Goal: Task Accomplishment & Management: Manage account settings

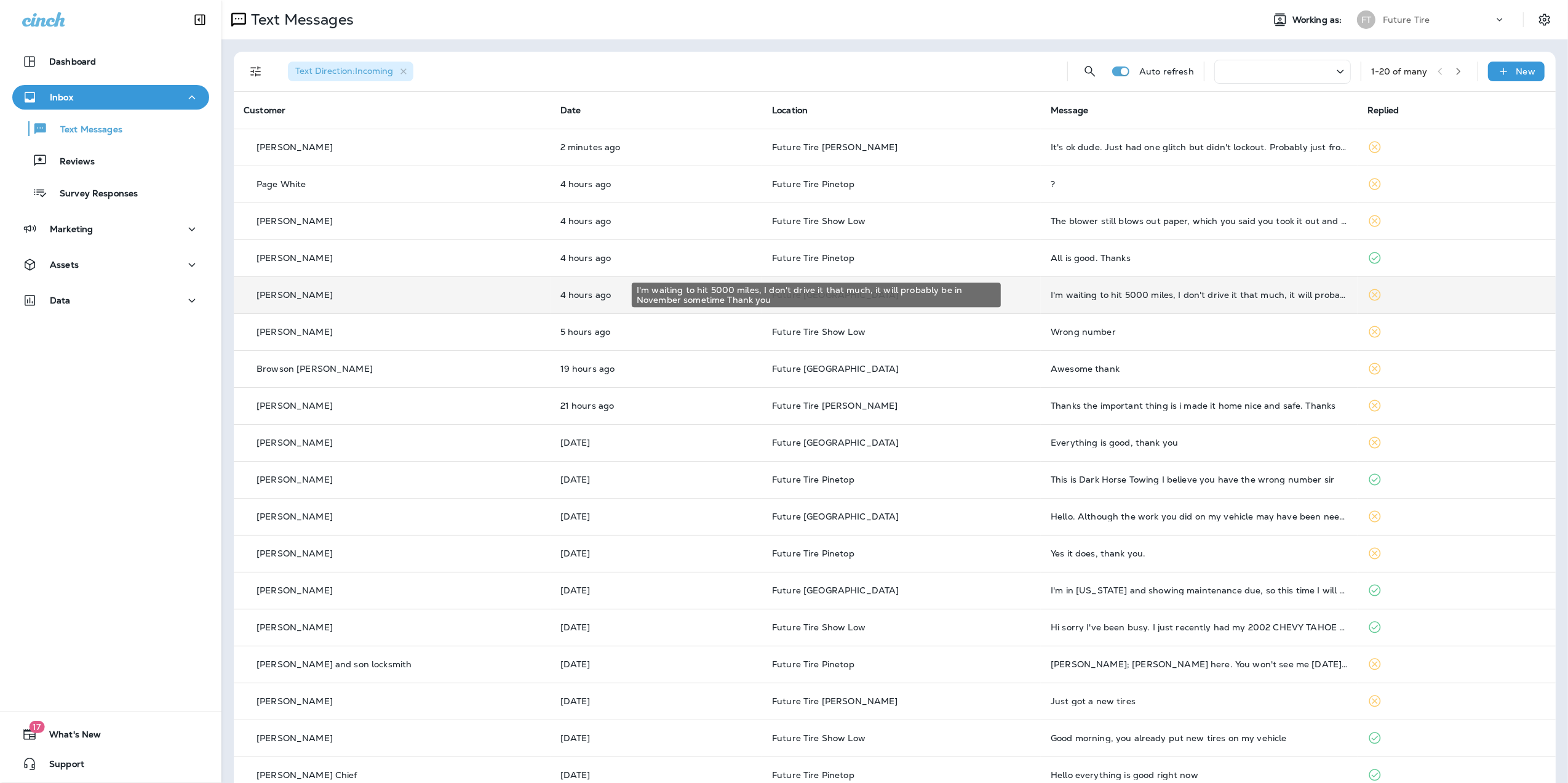
click at [1132, 298] on div "I'm waiting to hit 5000 miles, I don't drive it that much, it will probably be …" at bounding box center [1199, 295] width 297 height 10
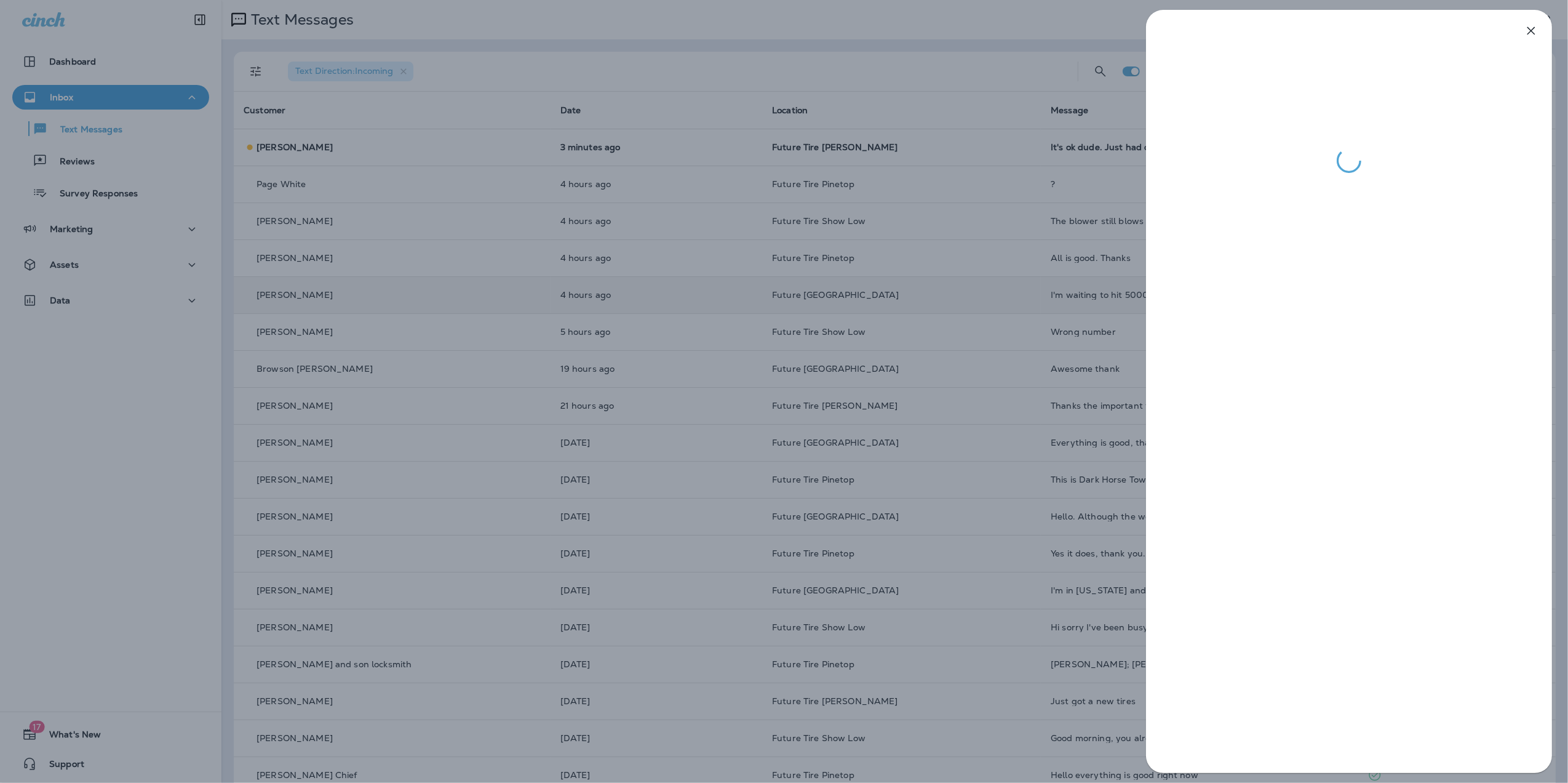
click at [954, 30] on div at bounding box center [784, 391] width 1568 height 783
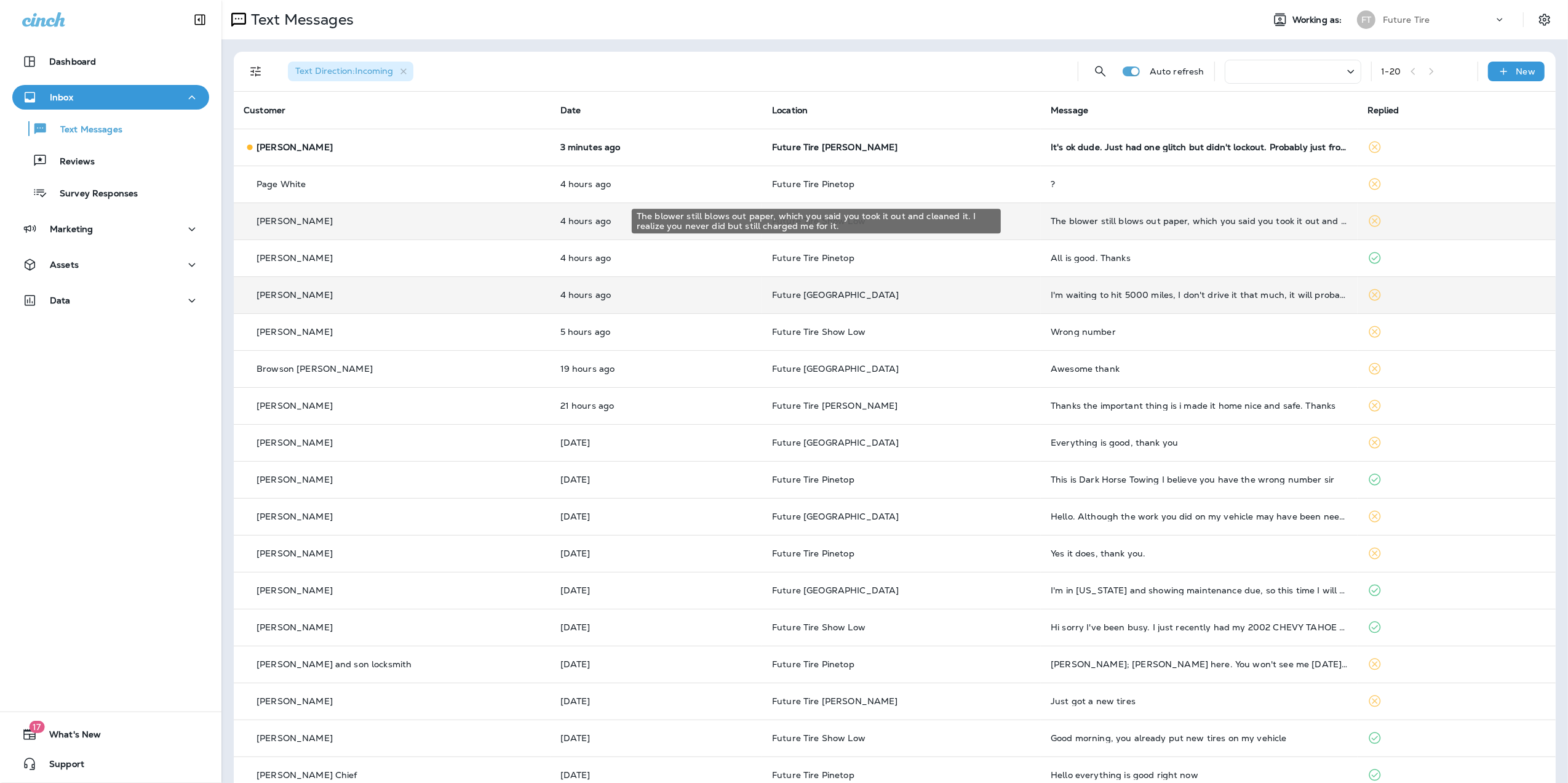
click at [1201, 223] on div "The blower still blows out paper, which you said you took it out and cleaned it…" at bounding box center [1199, 221] width 297 height 10
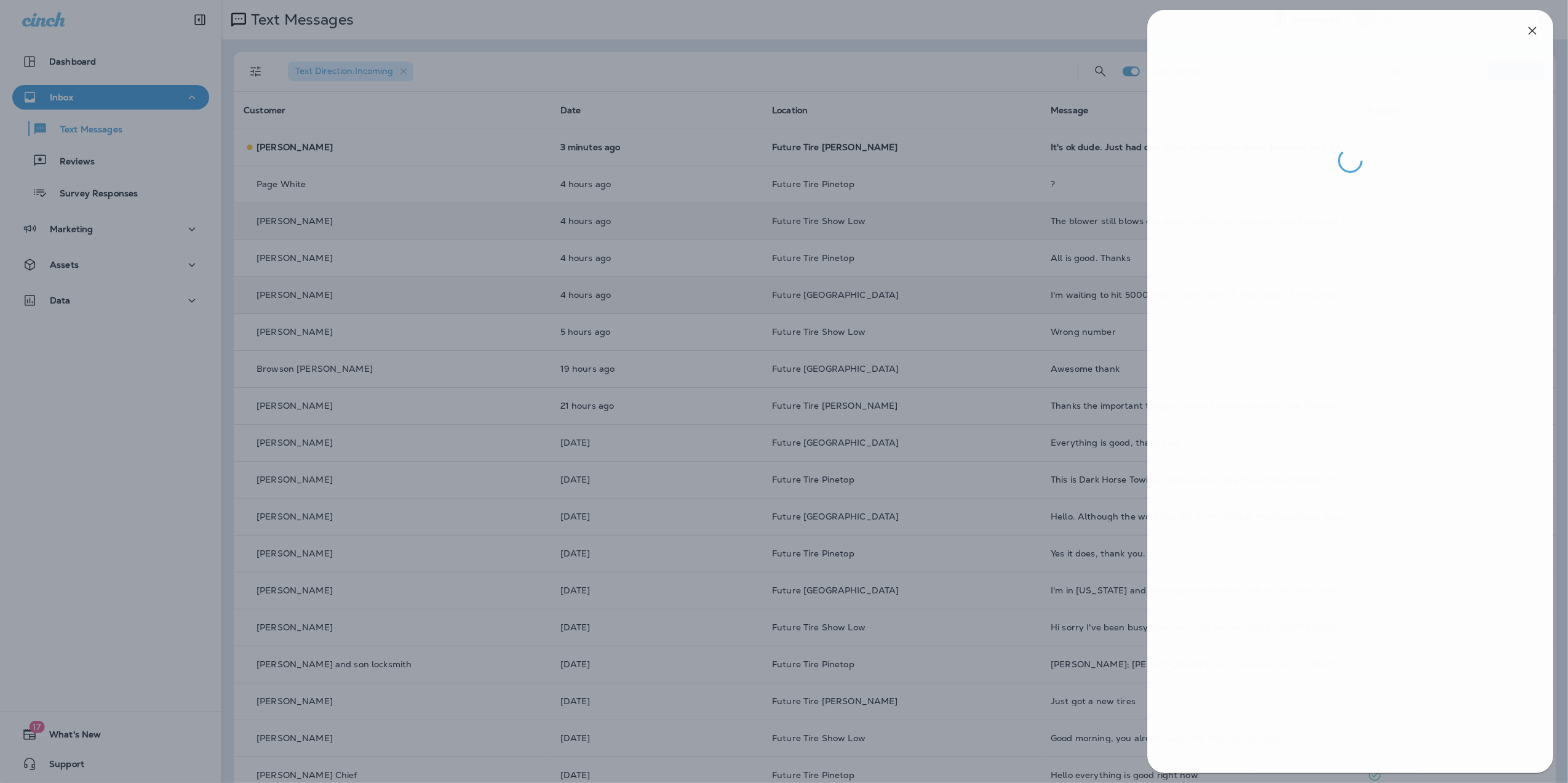
click at [943, 64] on div at bounding box center [785, 391] width 1568 height 783
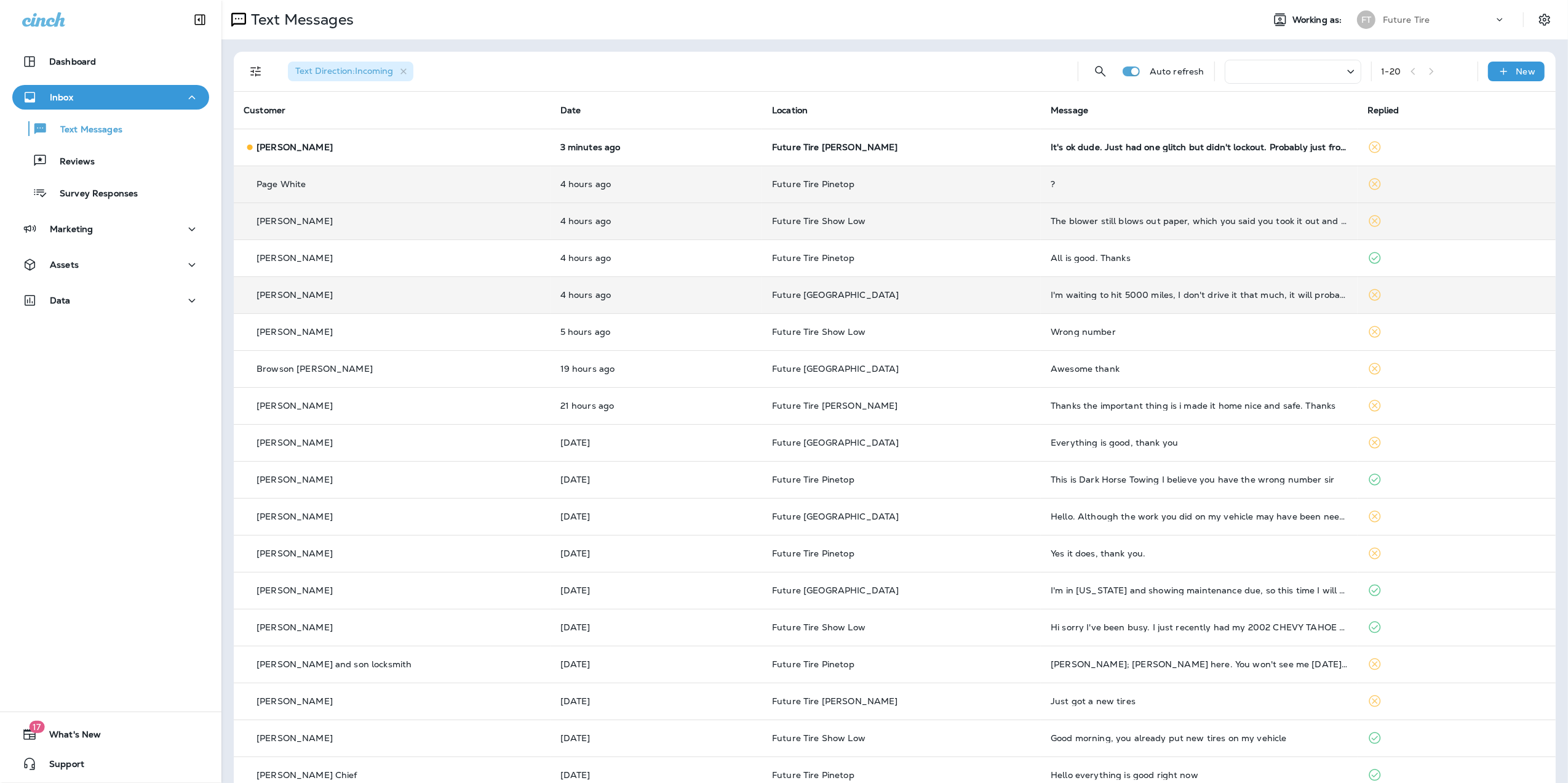
click at [1138, 188] on div "?" at bounding box center [1199, 184] width 297 height 10
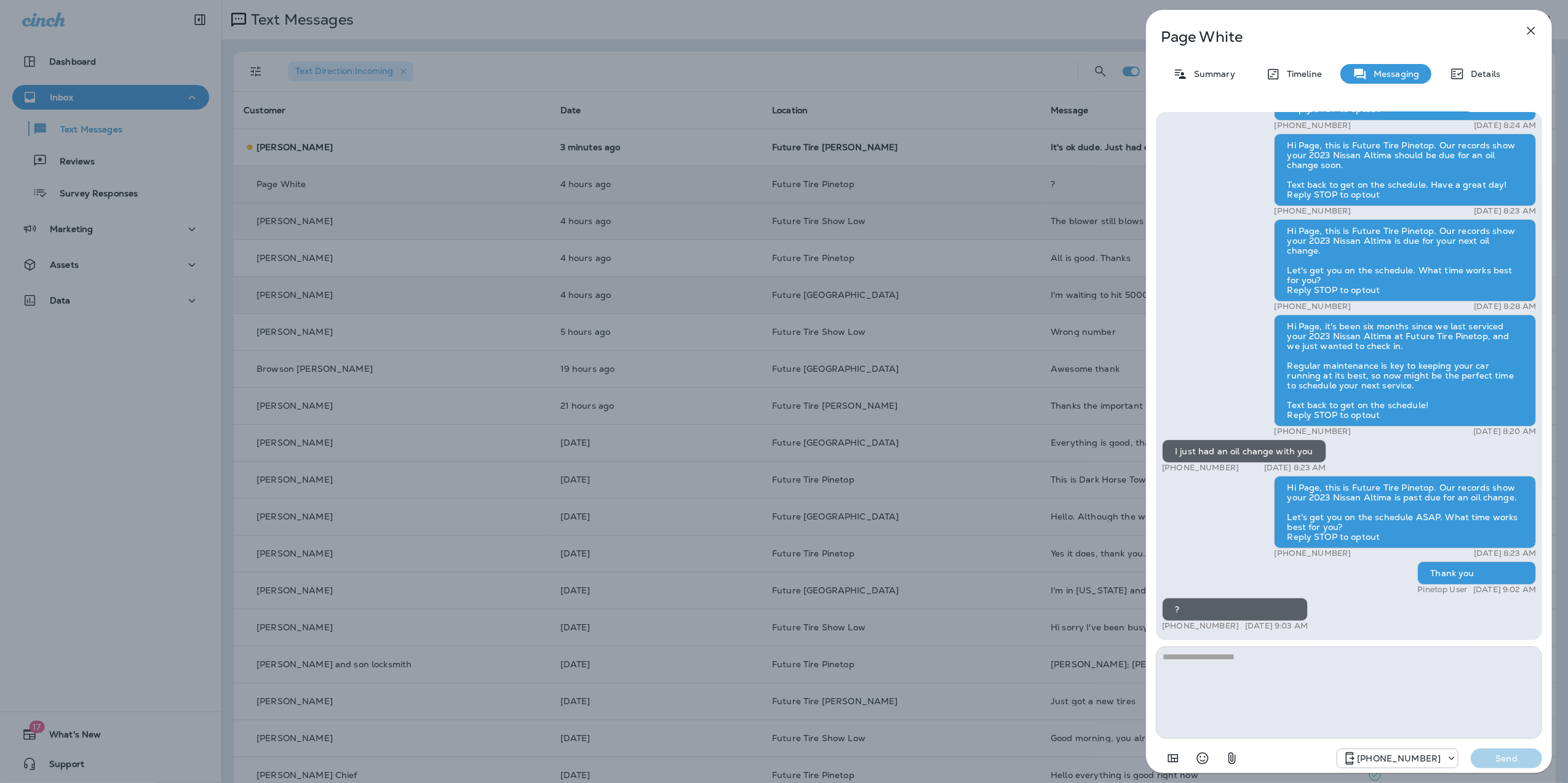
click at [1531, 33] on icon "button" at bounding box center [1531, 31] width 15 height 15
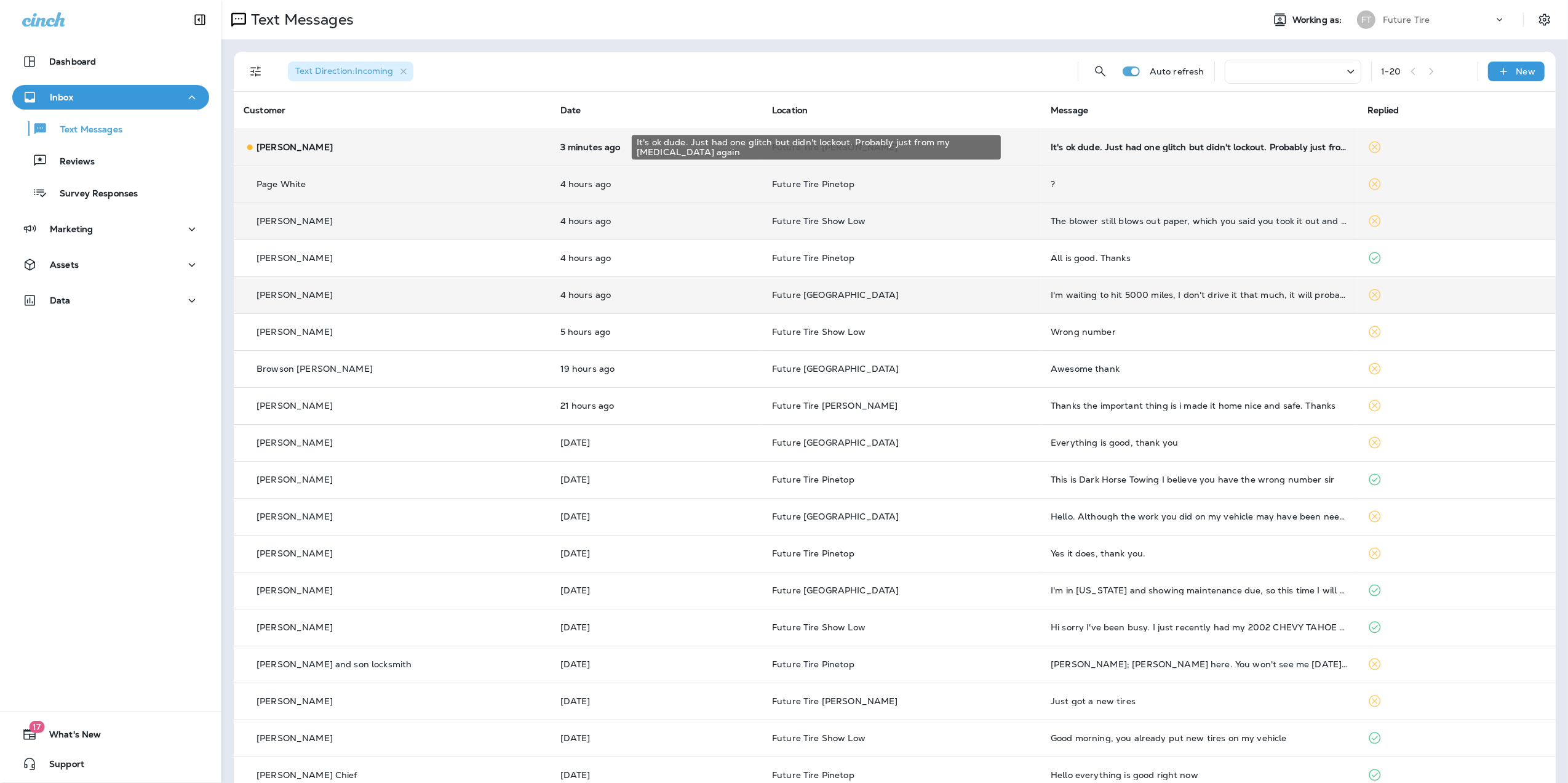
click at [1146, 149] on div "It's ok dude. Just had one glitch but didn't lockout. Probably just from my [ME…" at bounding box center [1199, 147] width 297 height 10
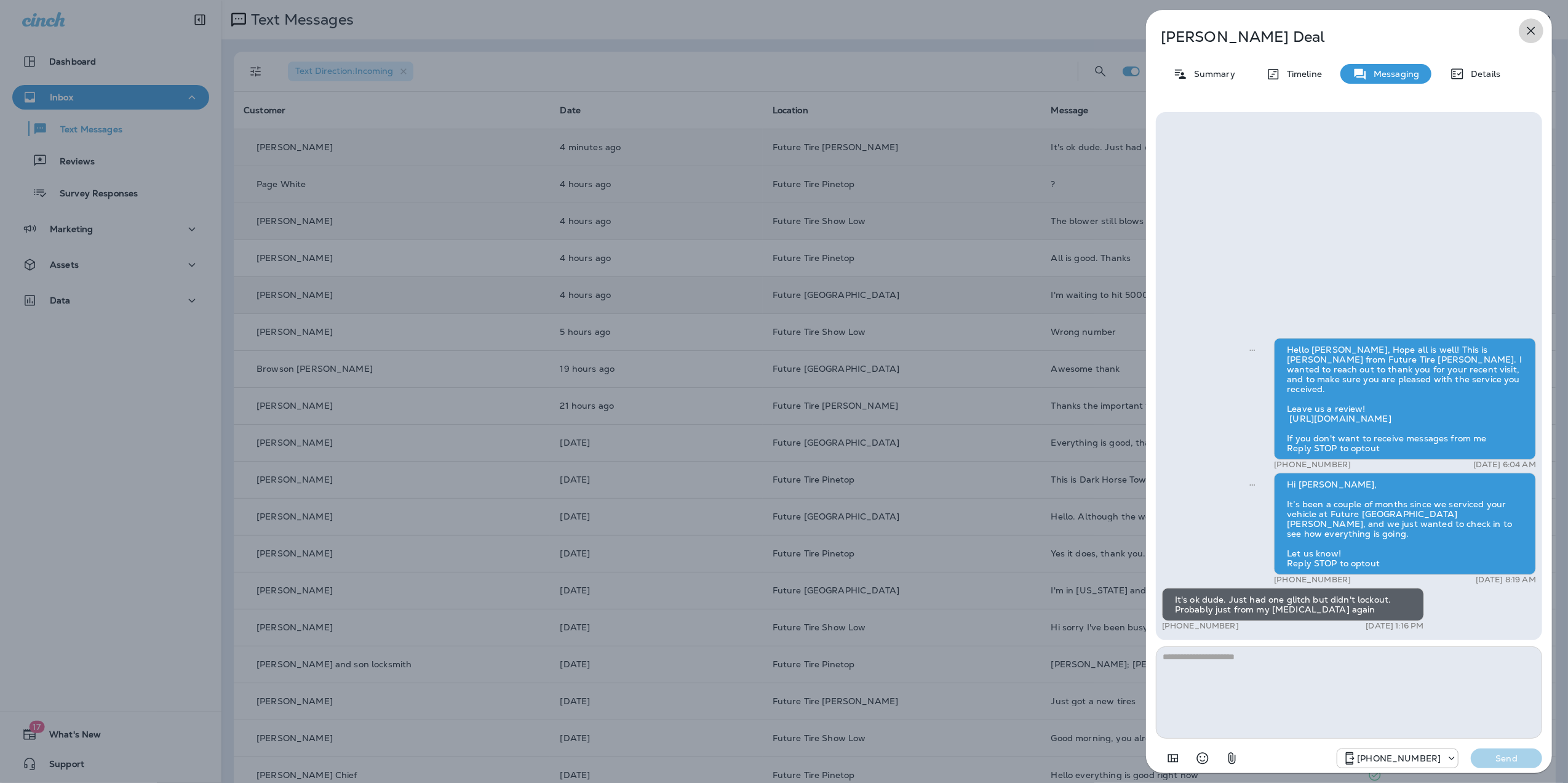
click at [1527, 33] on icon "button" at bounding box center [1531, 31] width 15 height 15
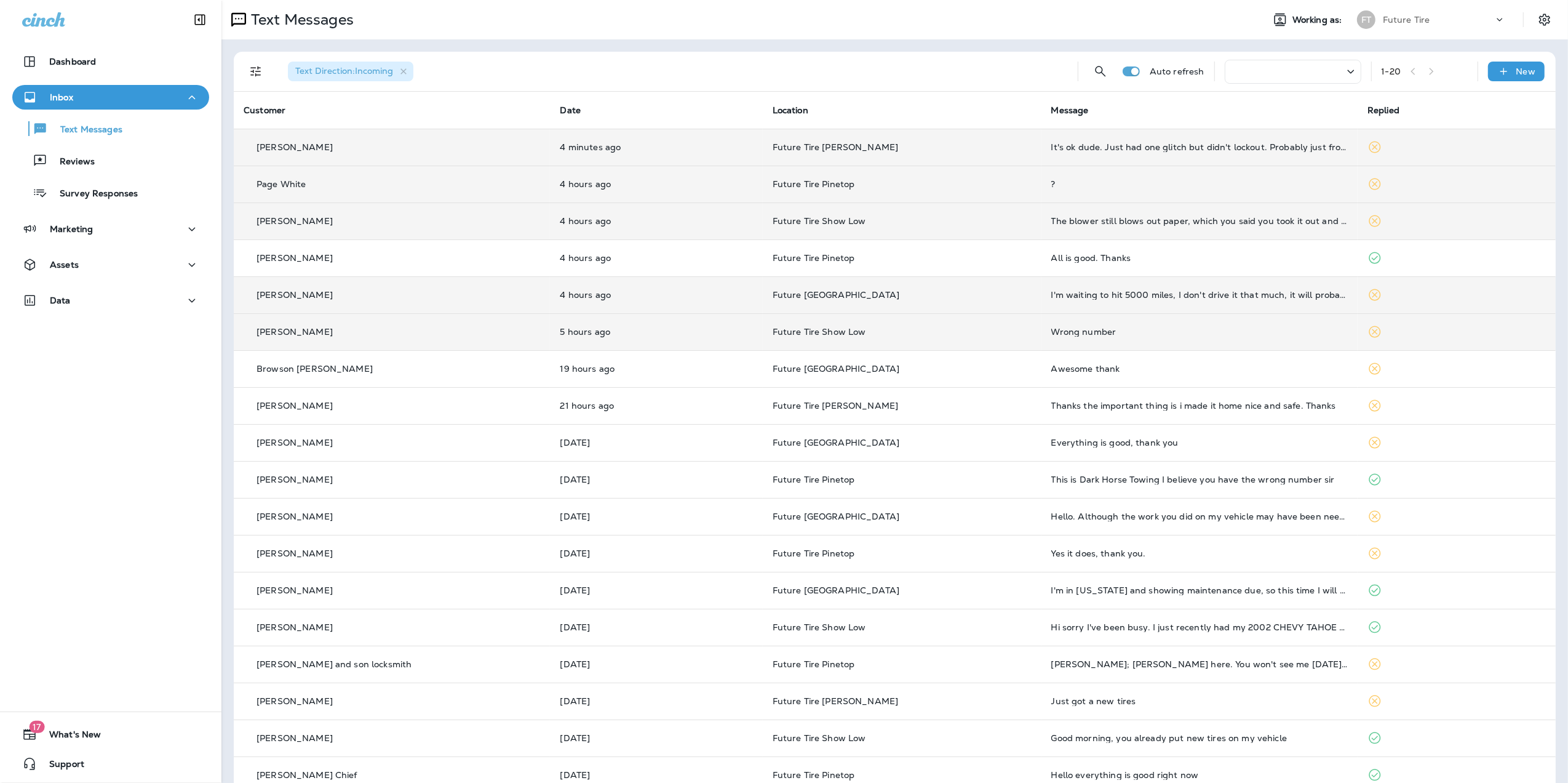
click at [1097, 332] on div "Wrong number" at bounding box center [1199, 332] width 296 height 10
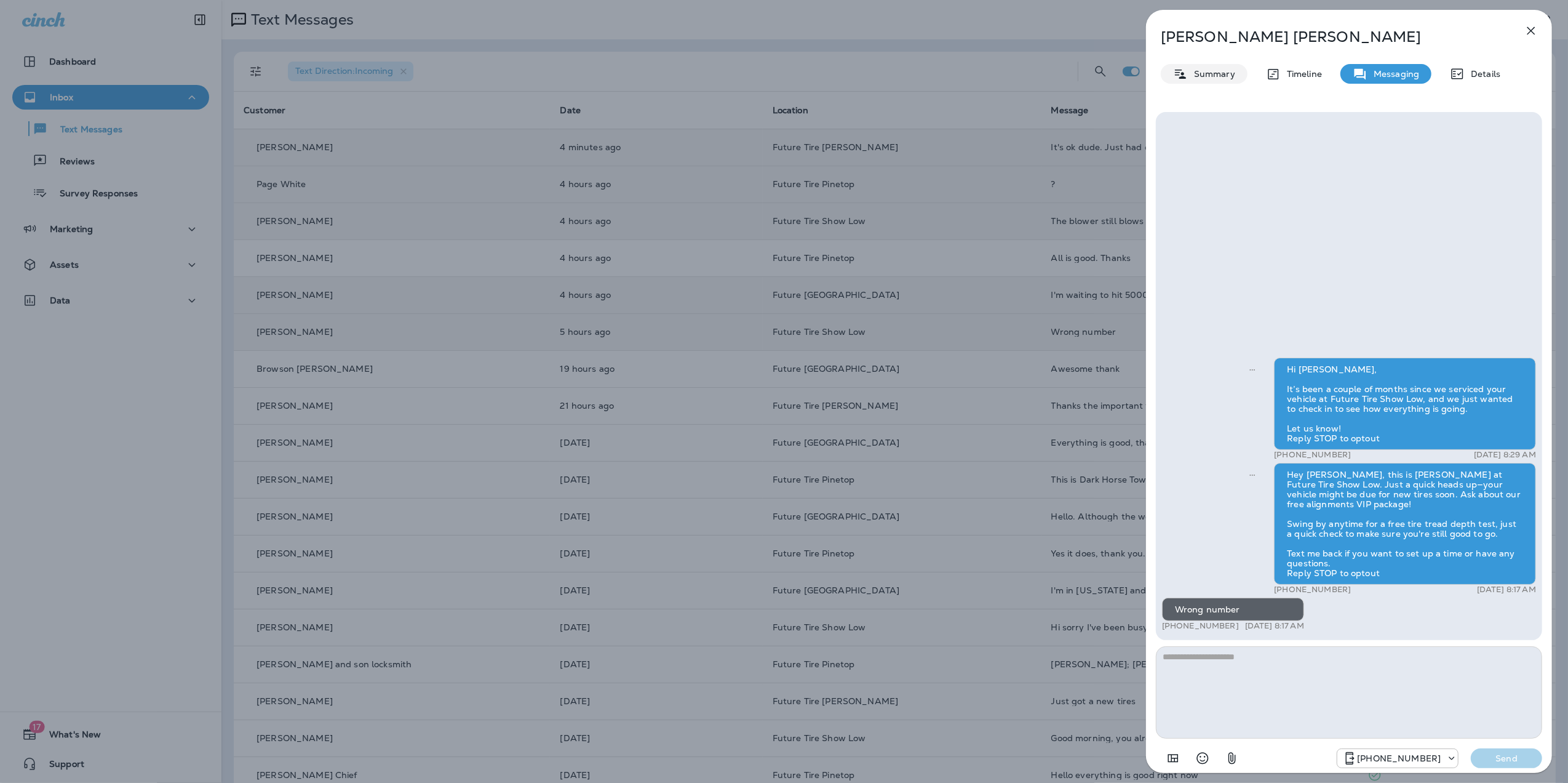
click at [1212, 75] on p "Summary" at bounding box center [1211, 74] width 48 height 10
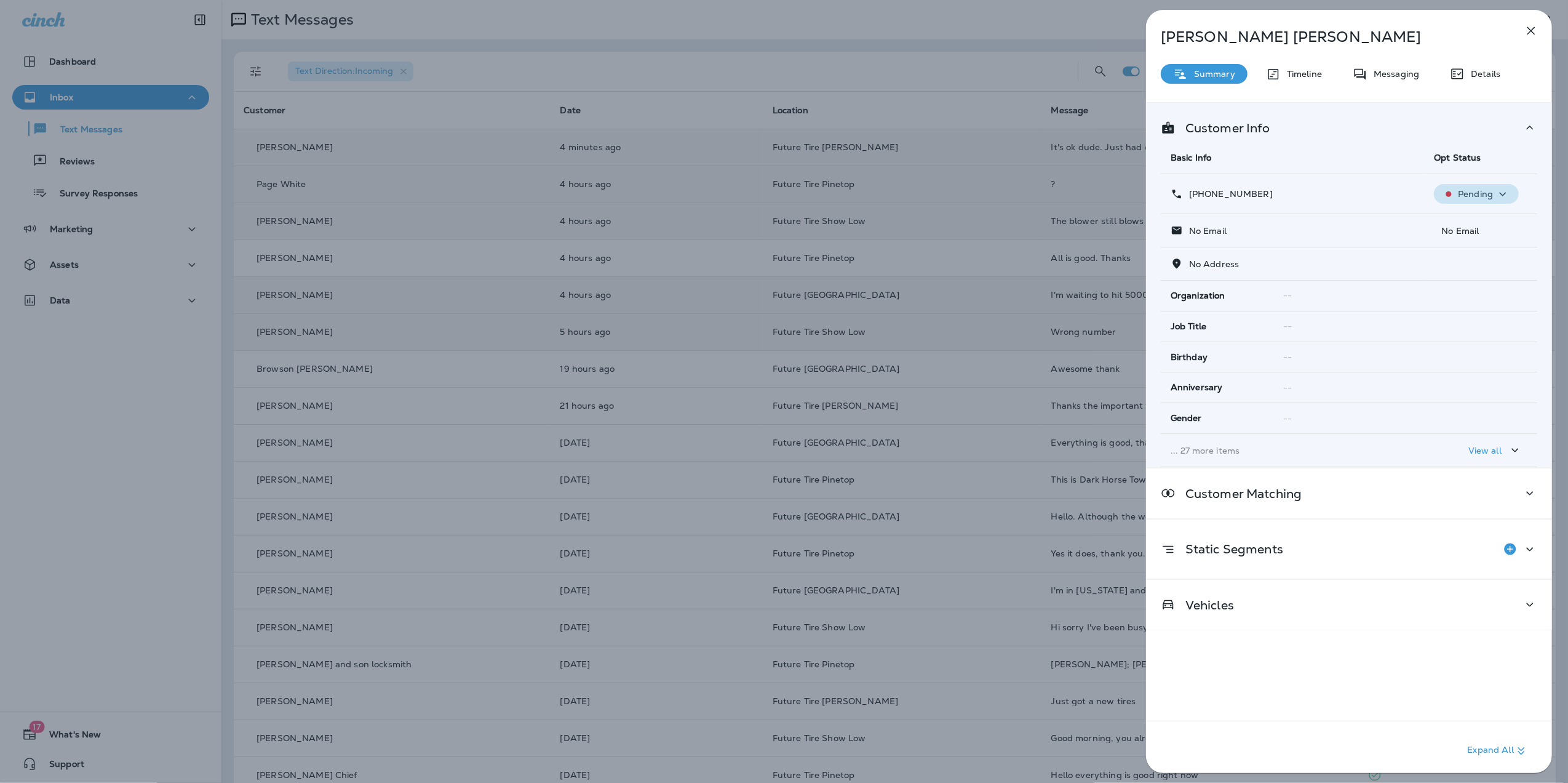
click at [1503, 191] on icon "button" at bounding box center [1503, 194] width 15 height 16
click at [1458, 222] on p "Opt out" at bounding box center [1467, 224] width 33 height 10
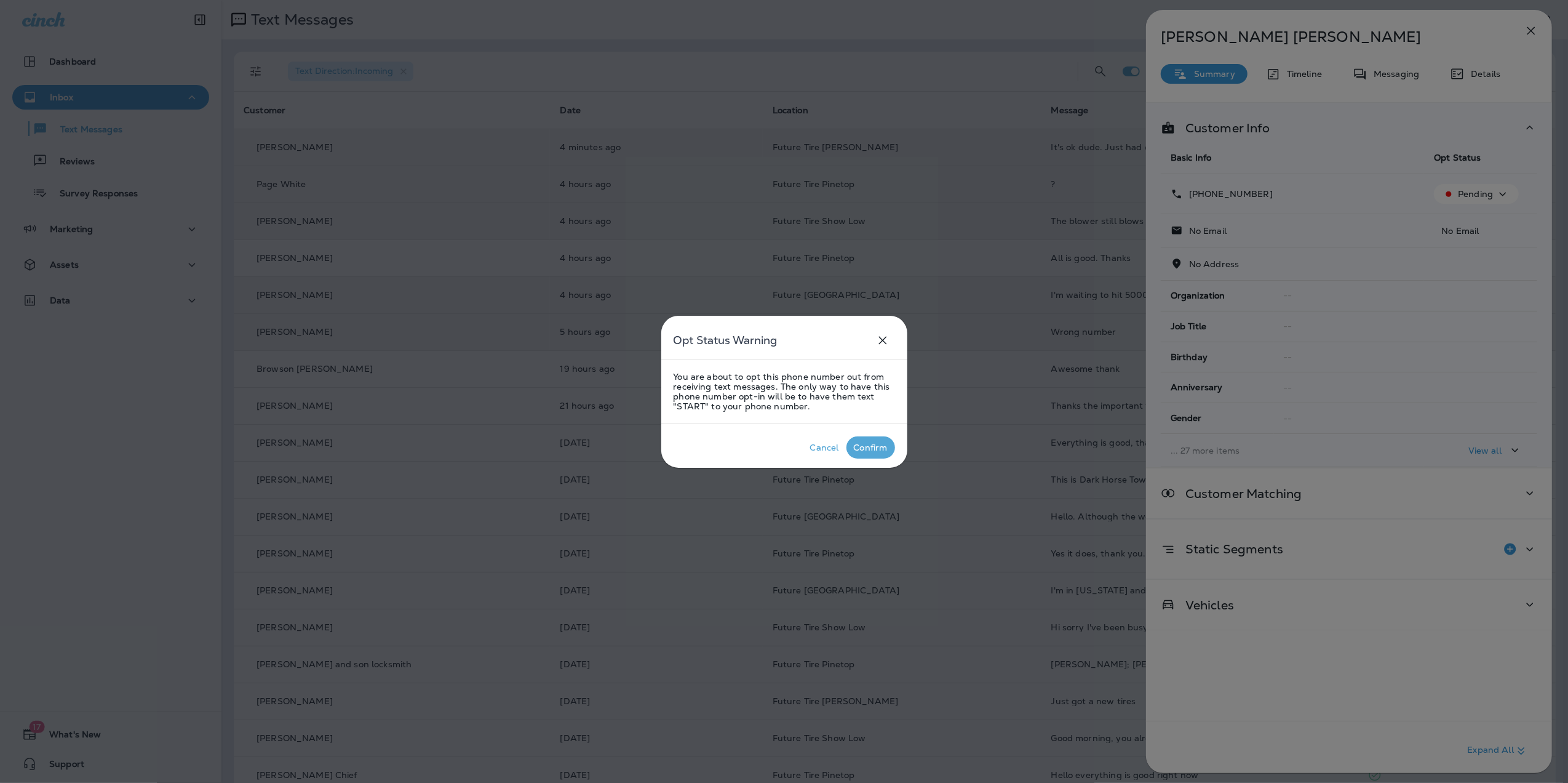
click at [864, 443] on div "Confirm" at bounding box center [871, 447] width 34 height 10
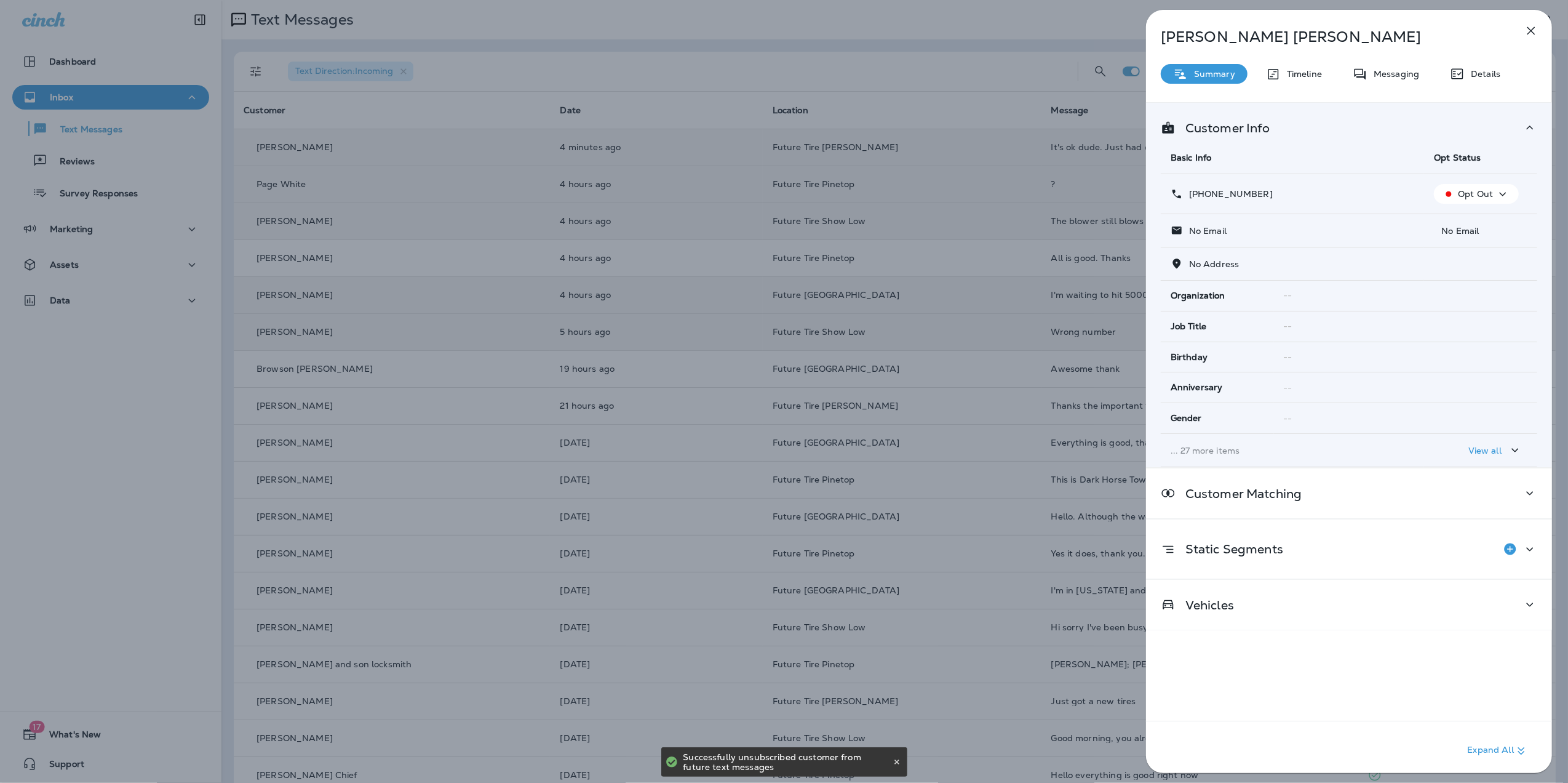
click at [1533, 27] on icon "button" at bounding box center [1531, 31] width 15 height 15
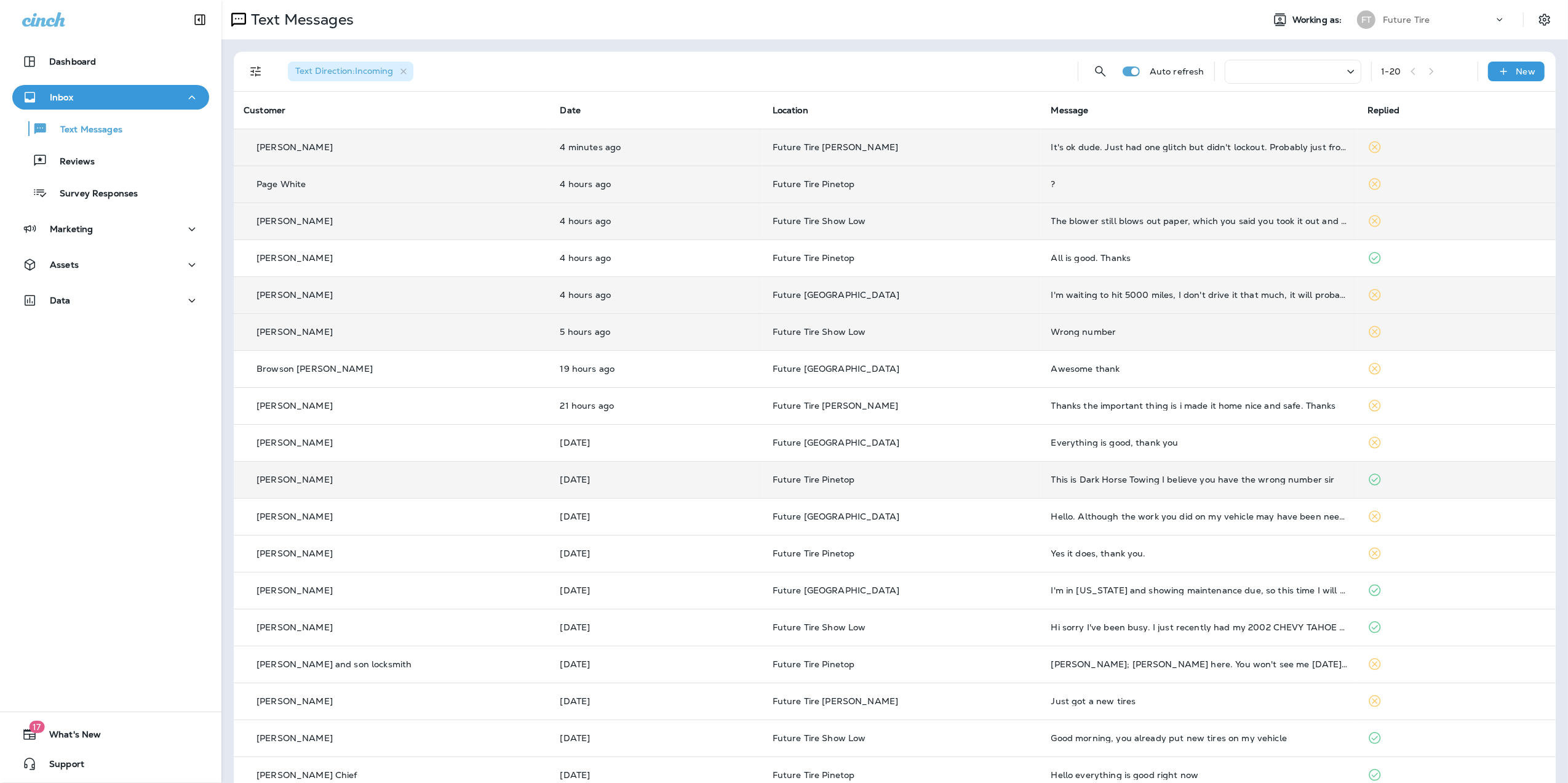
click at [1189, 474] on div "This is Dark Horse Towing I believe you have the wrong number sir" at bounding box center [1199, 479] width 296 height 10
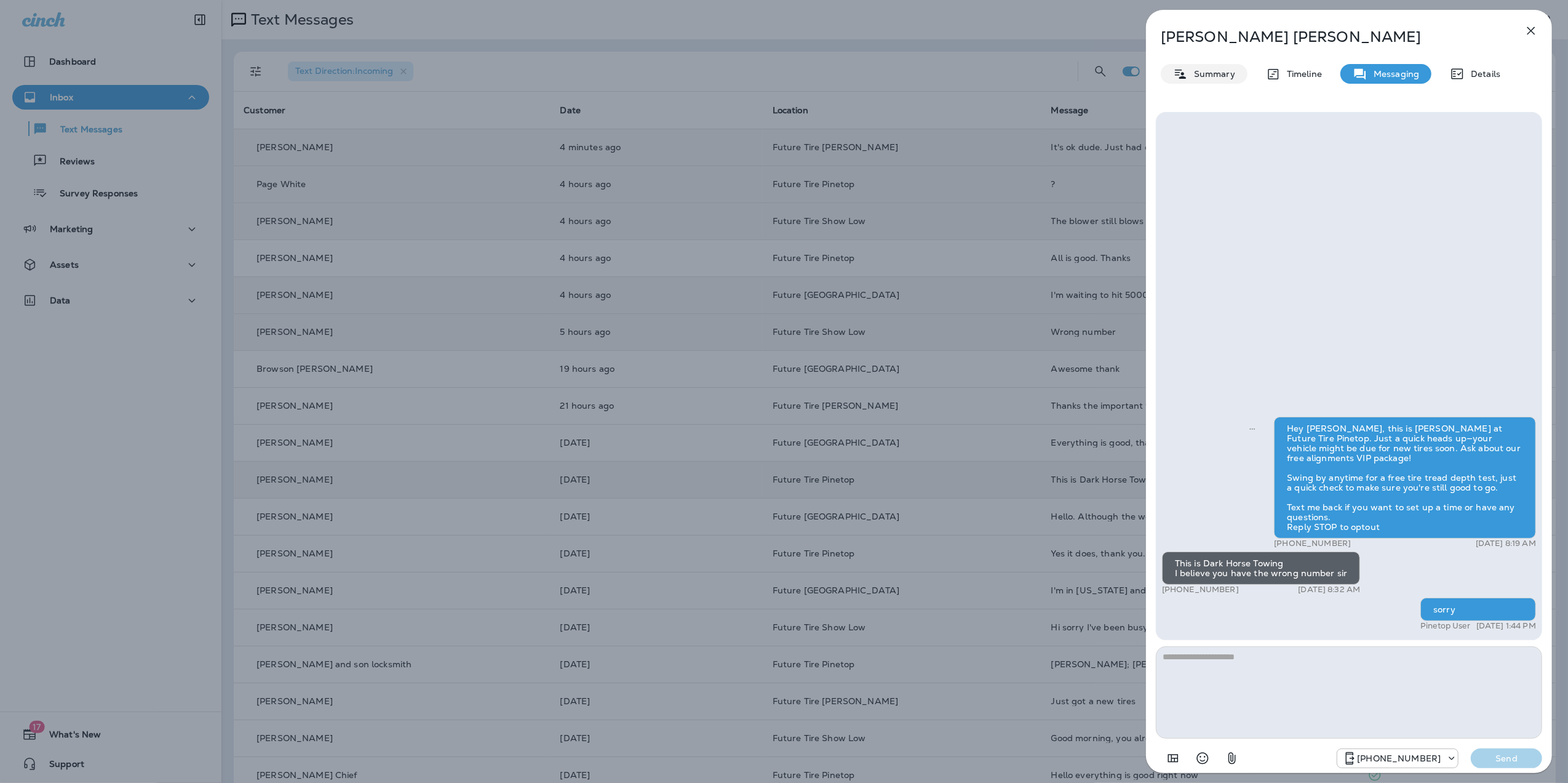
click at [1218, 75] on p "Summary" at bounding box center [1211, 74] width 48 height 10
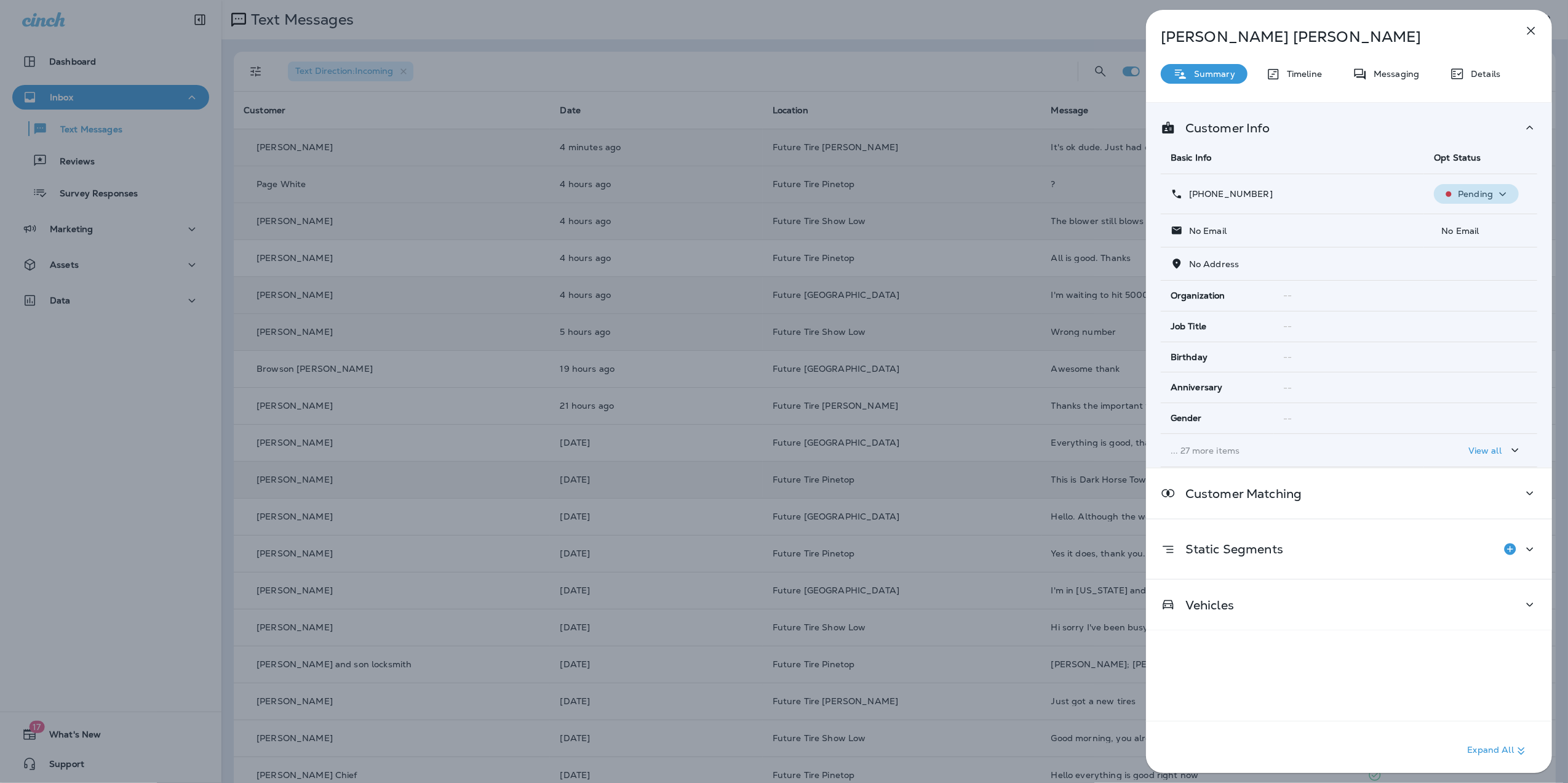
click at [1499, 197] on icon "button" at bounding box center [1503, 194] width 15 height 16
click at [1474, 215] on button "Opt out" at bounding box center [1472, 224] width 88 height 30
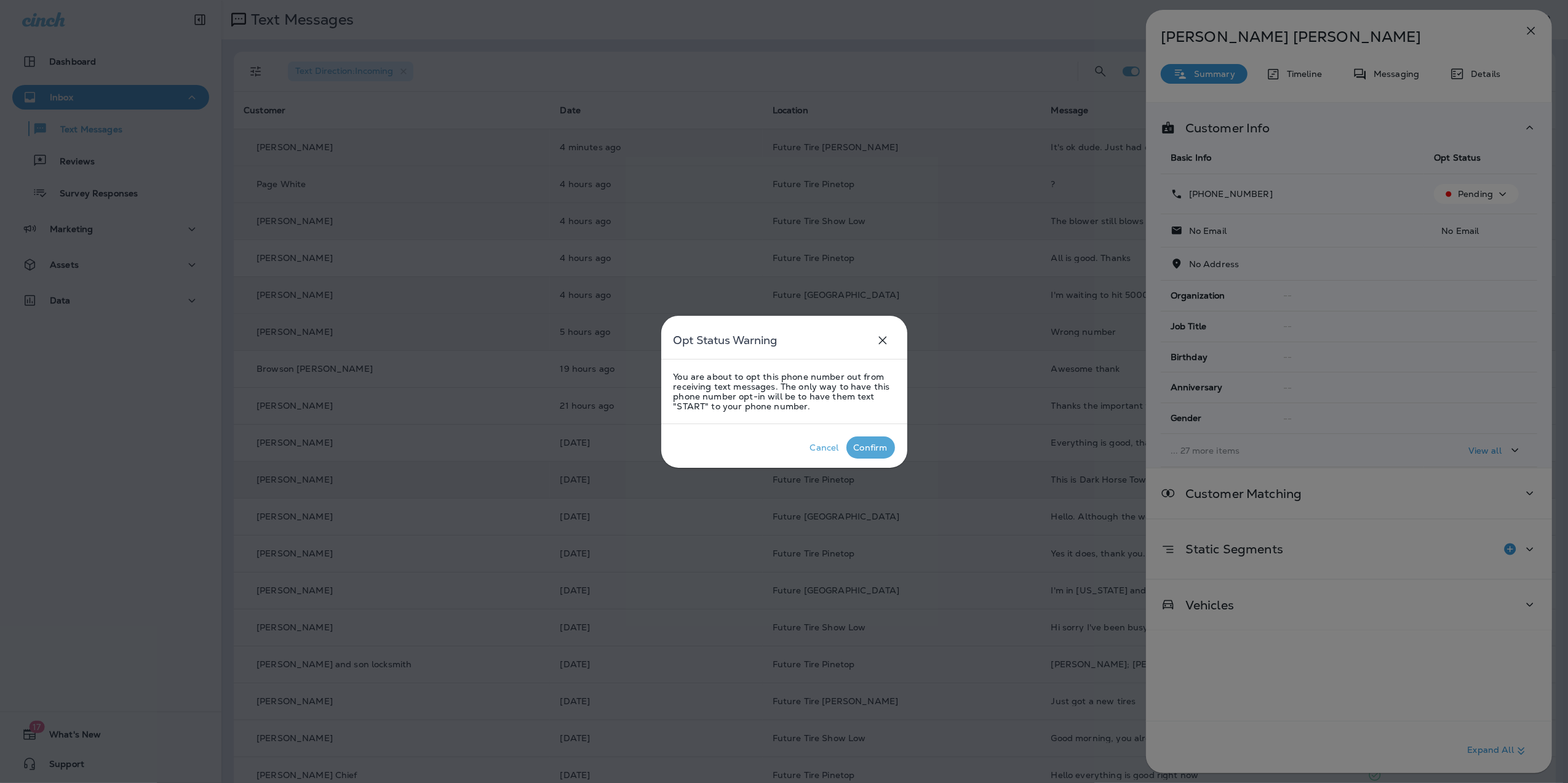
click at [862, 447] on div "Confirm" at bounding box center [871, 447] width 34 height 10
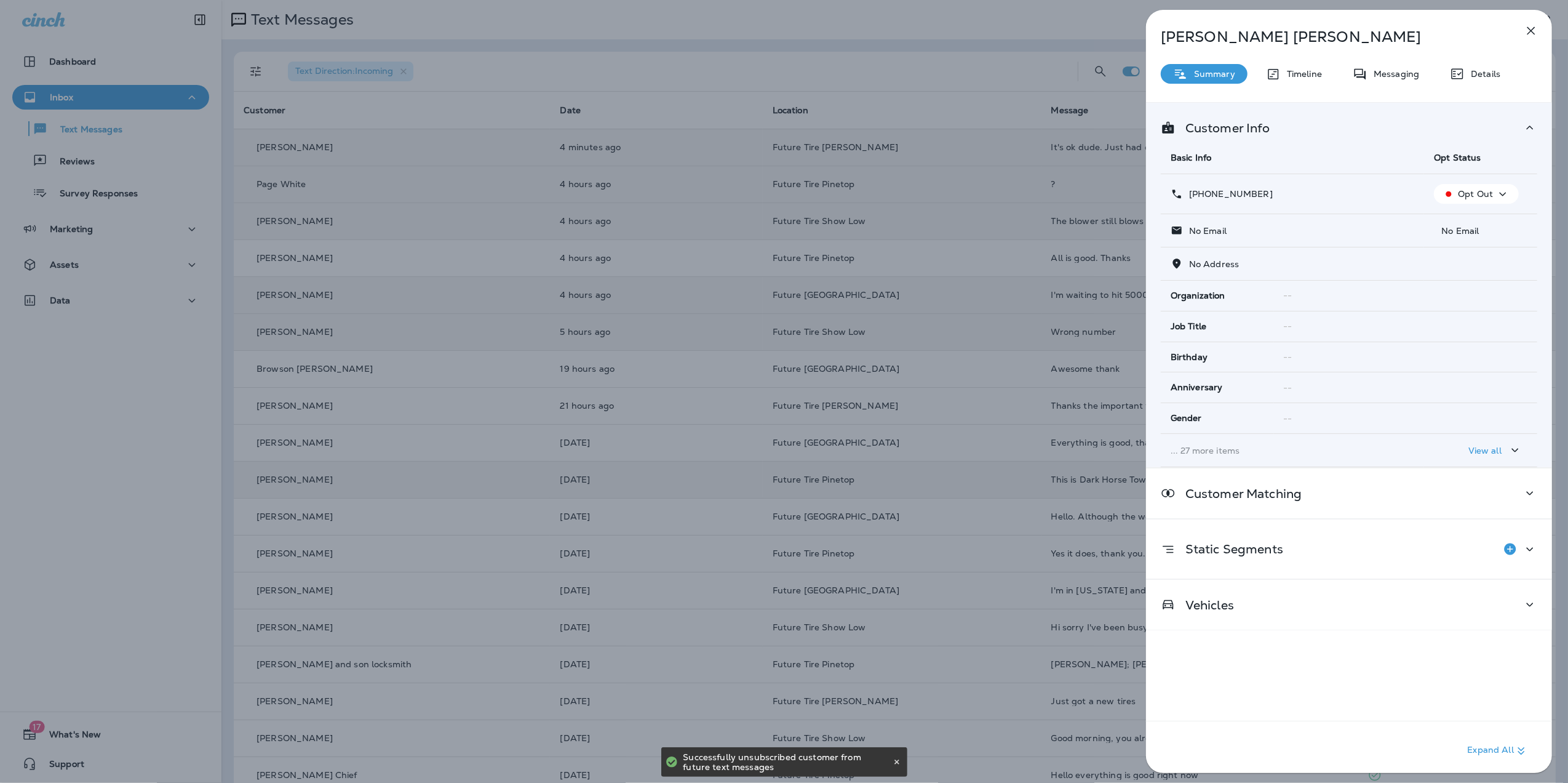
click at [1531, 30] on icon "button" at bounding box center [1531, 31] width 8 height 8
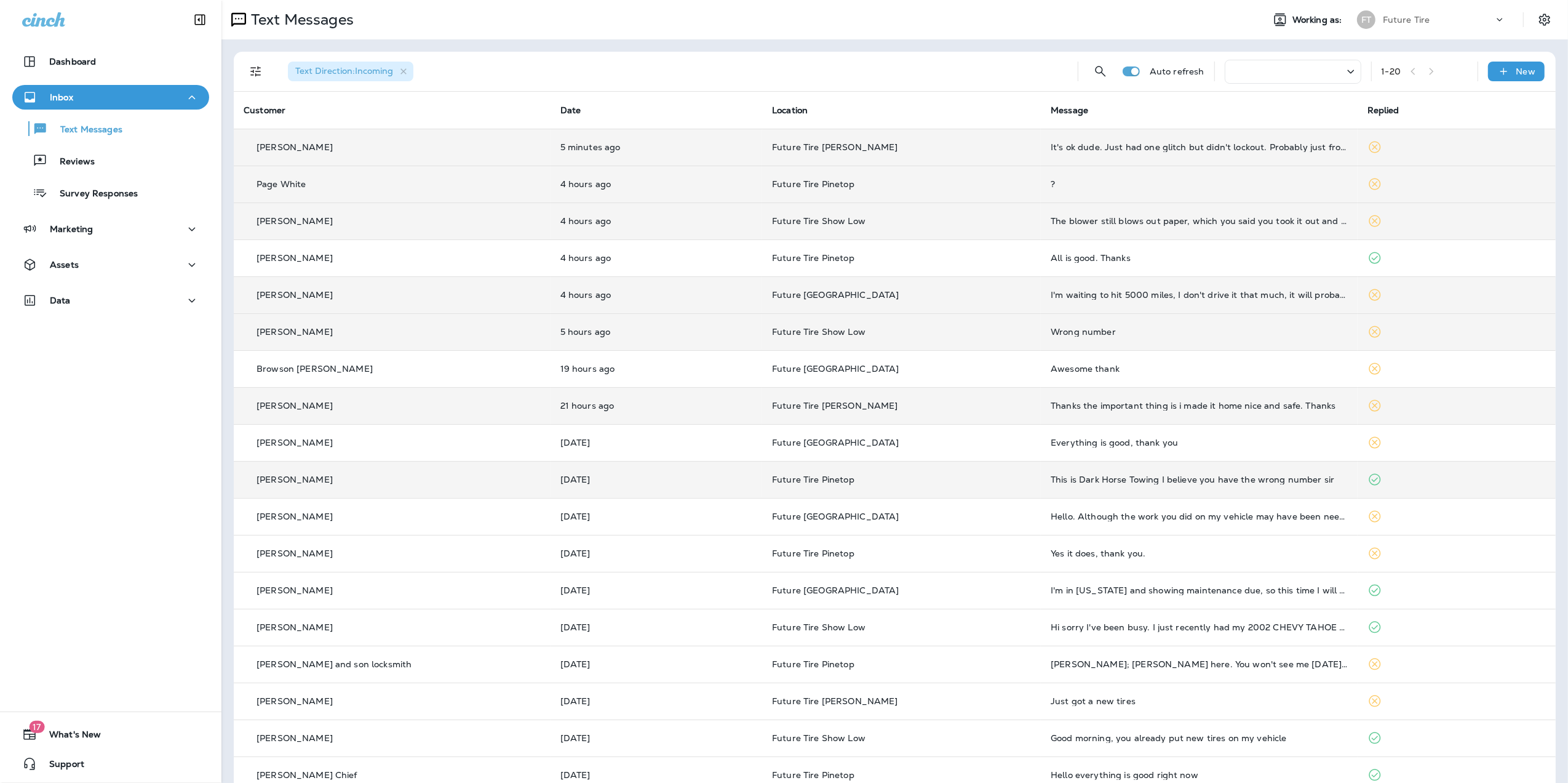
click at [1169, 405] on div "Thanks the important thing is i made it home nice and safe. Thanks" at bounding box center [1199, 405] width 297 height 10
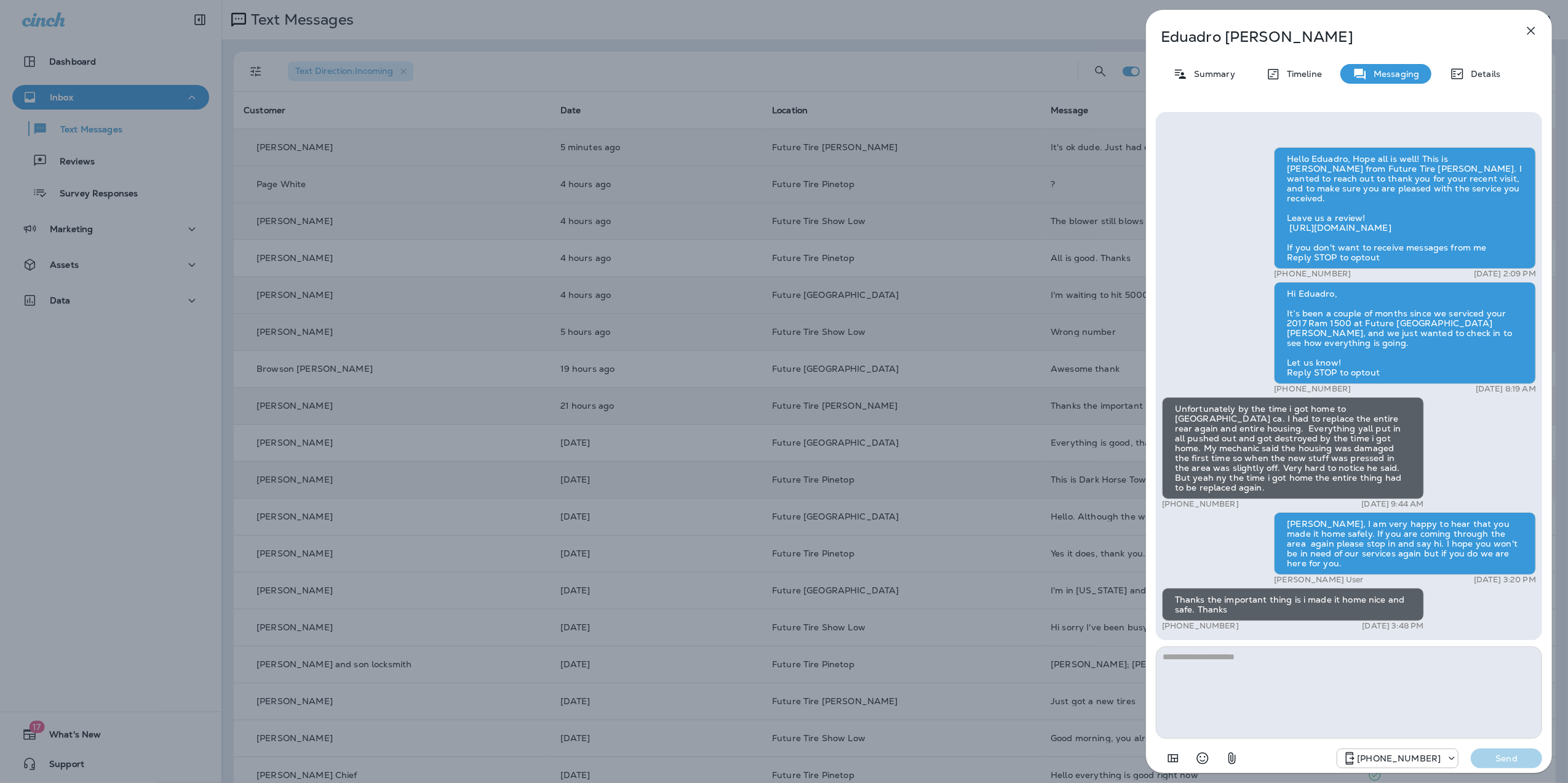
click at [1533, 27] on icon "button" at bounding box center [1531, 31] width 15 height 15
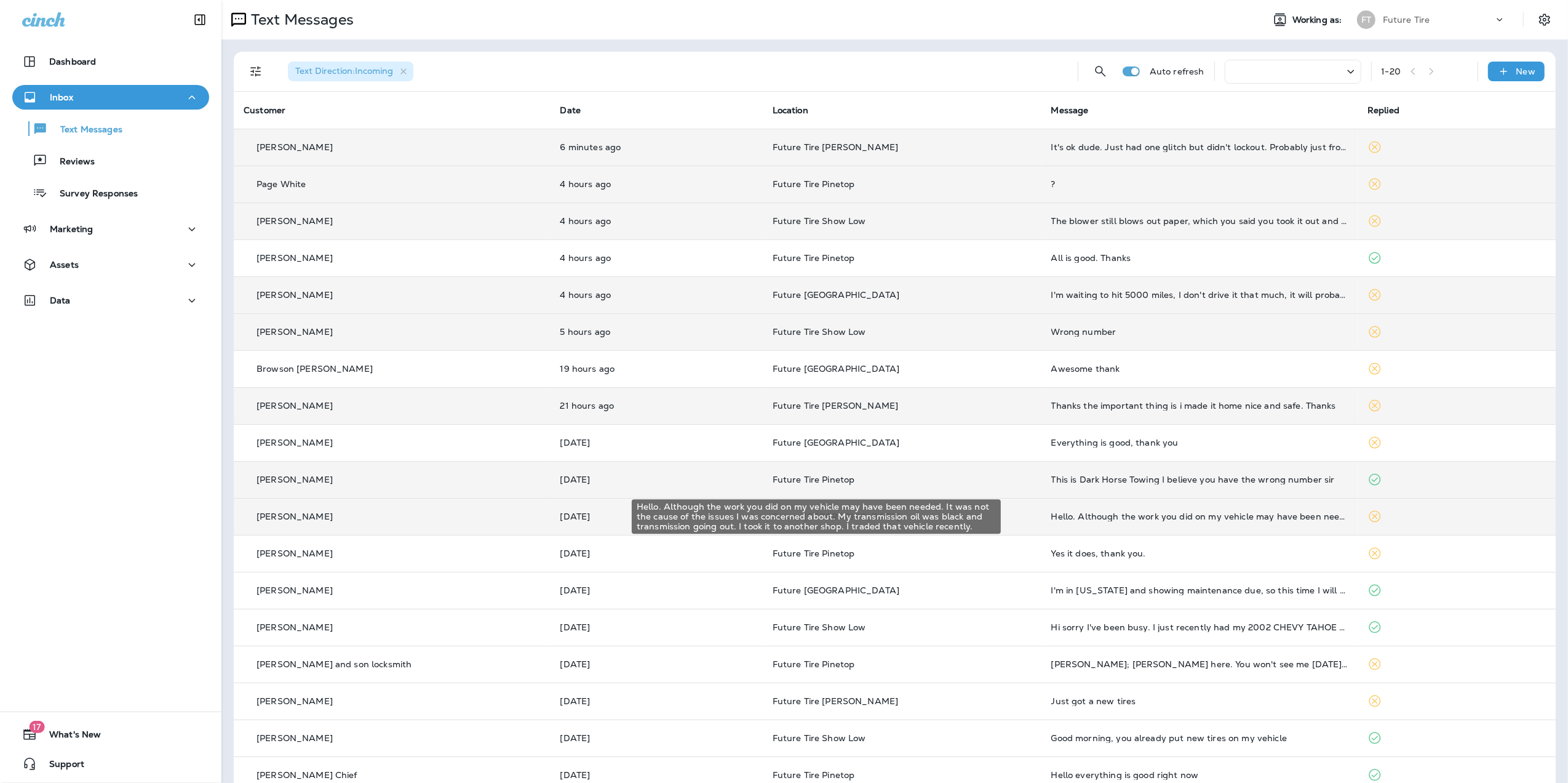
click at [1177, 520] on div "Hello. Although the work you did on my vehicle may have been needed. It was not…" at bounding box center [1199, 516] width 296 height 10
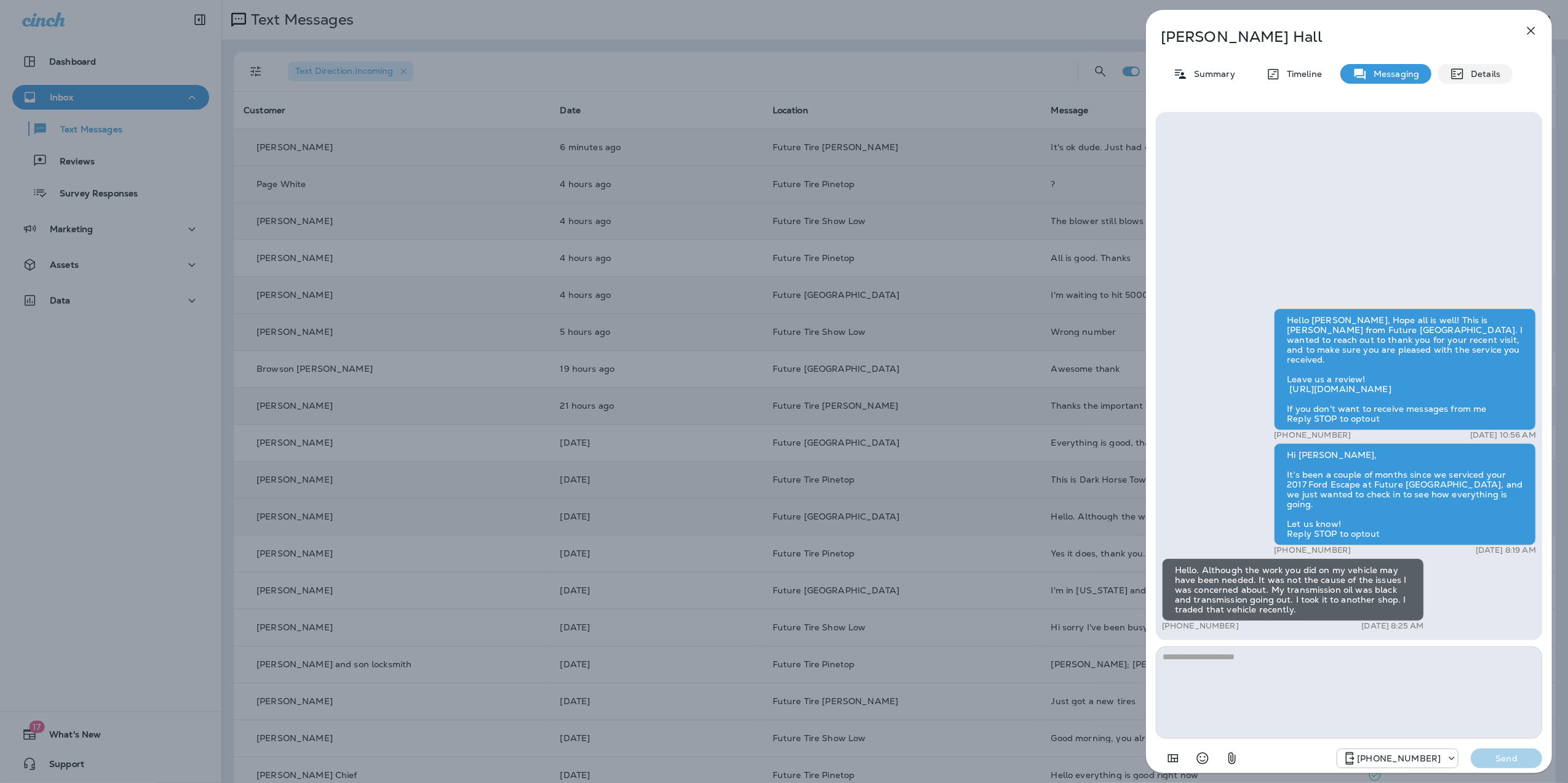
click at [1480, 72] on p "Details" at bounding box center [1483, 74] width 36 height 10
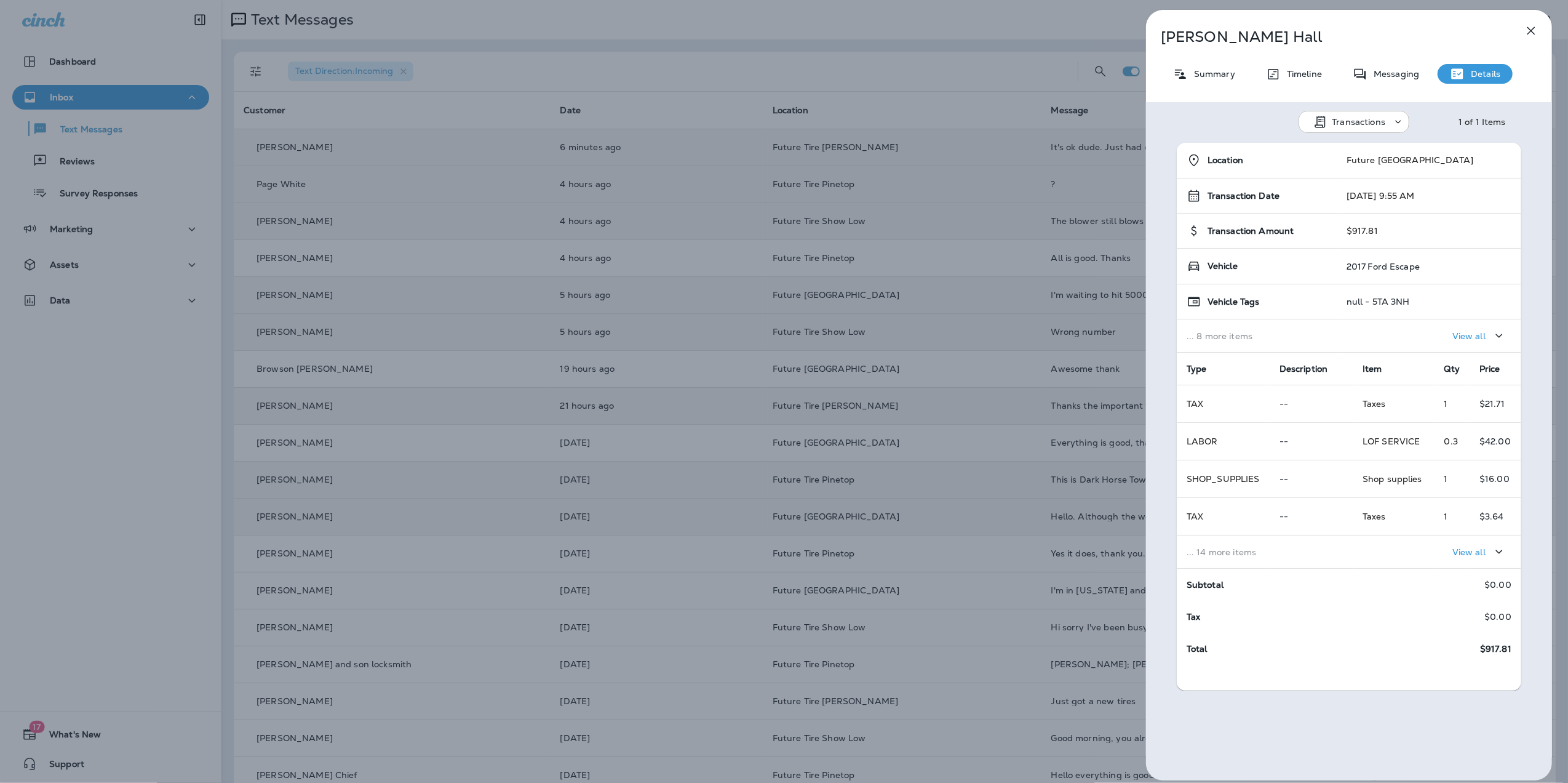
click at [1453, 557] on p "View all" at bounding box center [1469, 552] width 33 height 10
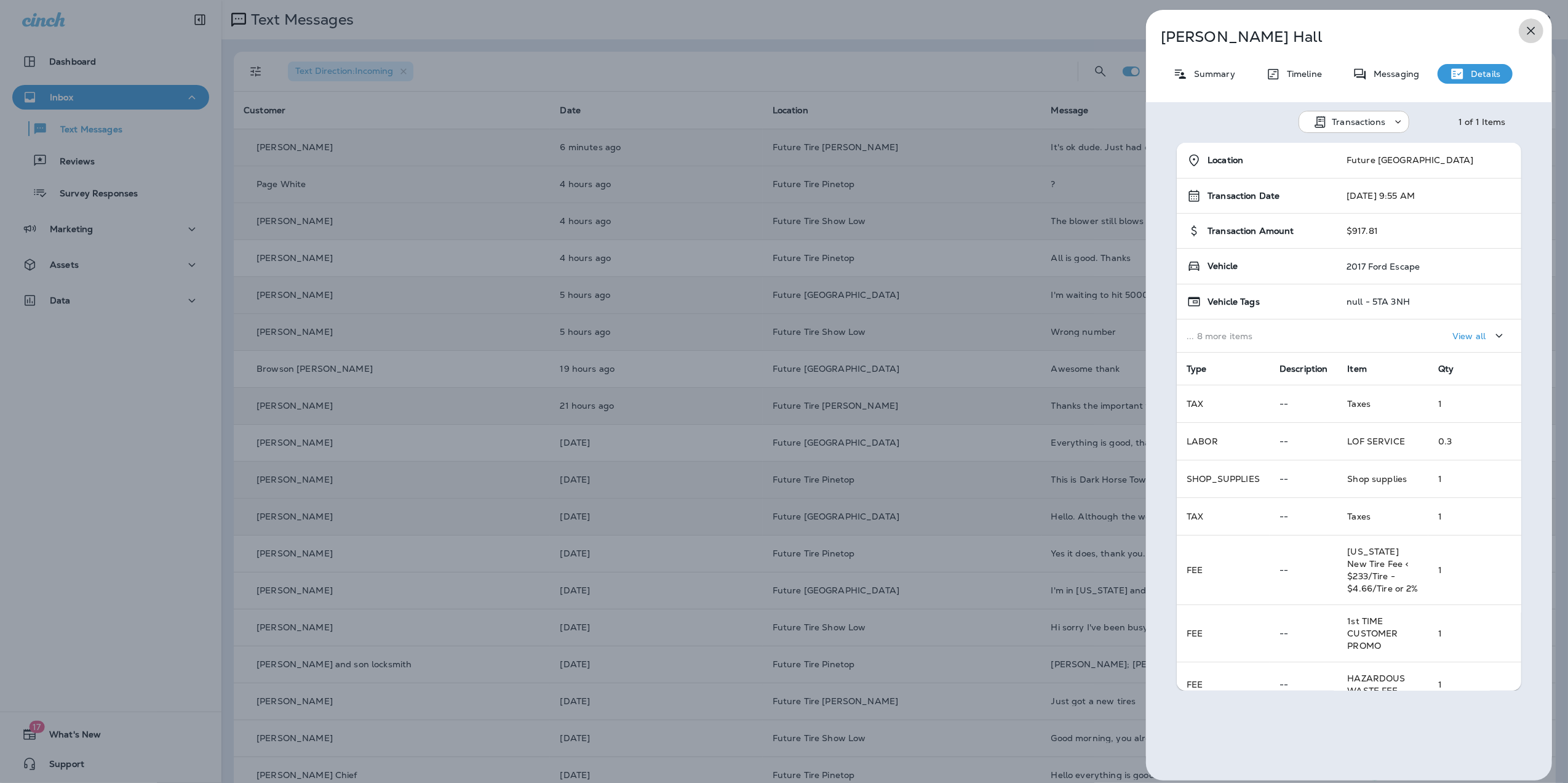
click at [1532, 33] on icon "button" at bounding box center [1531, 31] width 15 height 15
